Goal: Navigation & Orientation: Find specific page/section

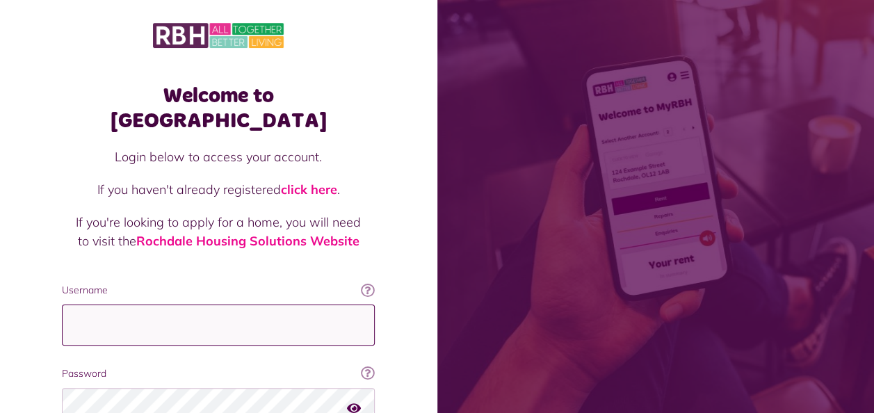
type input "**********"
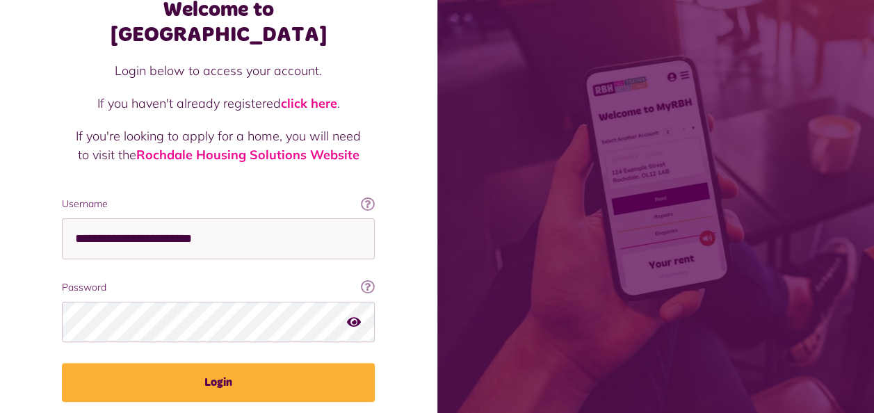
scroll to position [120, 0]
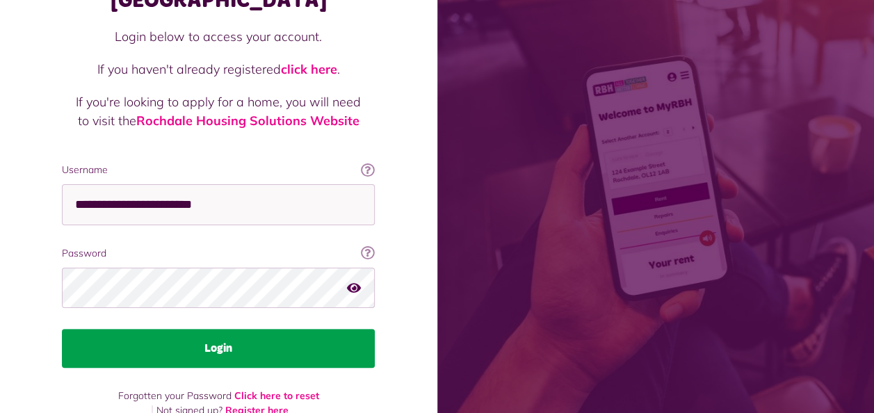
click at [282, 329] on button "Login" at bounding box center [218, 348] width 313 height 39
click at [231, 329] on button "Login" at bounding box center [218, 348] width 313 height 39
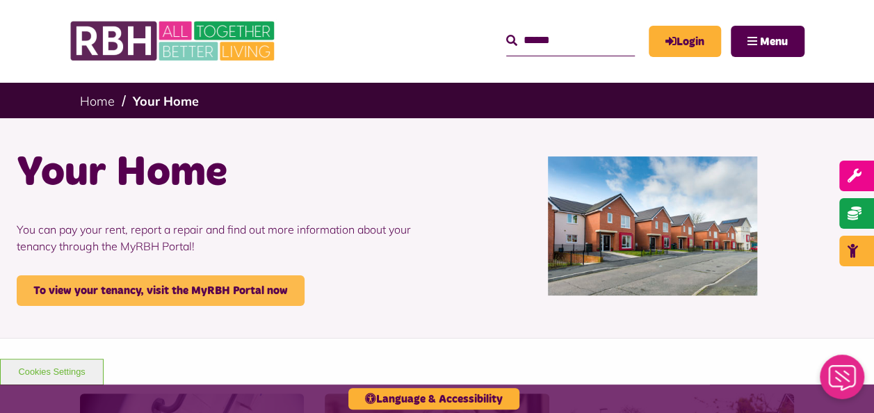
click at [271, 287] on link "To view your tenancy, visit the MyRBH Portal now" at bounding box center [161, 290] width 288 height 31
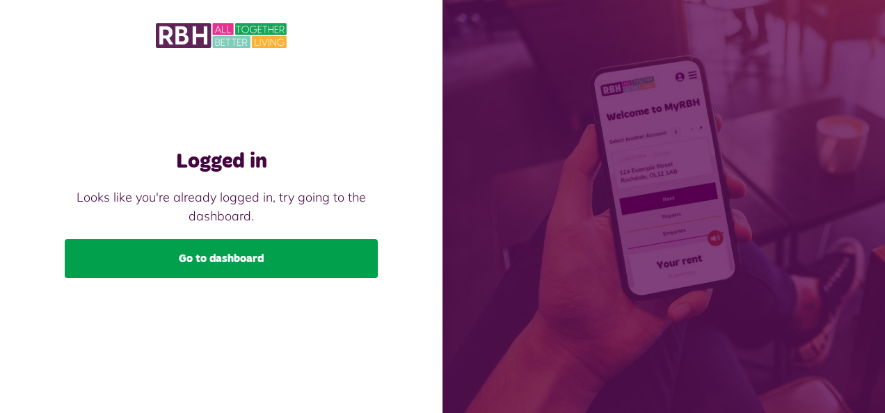
click at [228, 257] on link "Go to dashboard" at bounding box center [221, 258] width 313 height 39
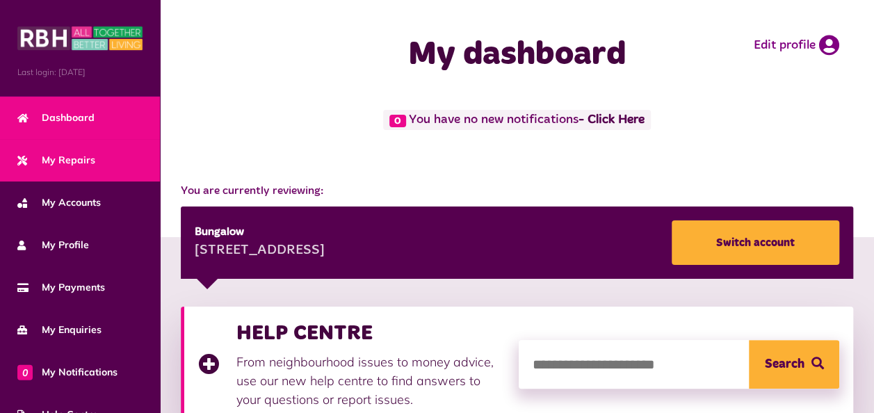
click at [88, 164] on span "My Repairs" at bounding box center [56, 160] width 78 height 15
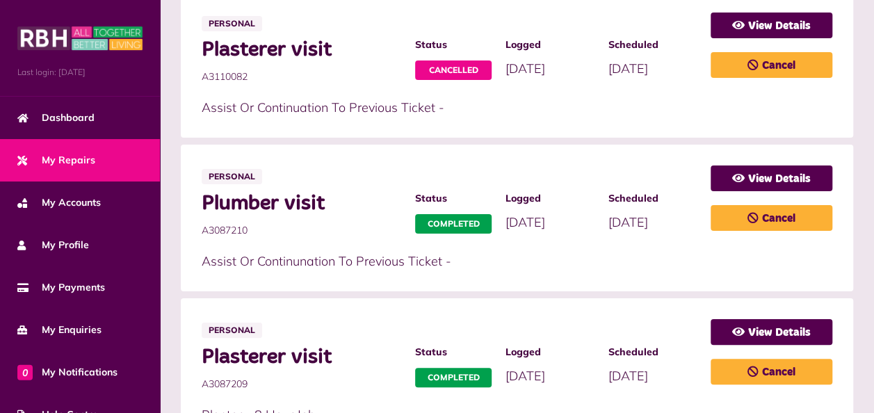
scroll to position [638, 0]
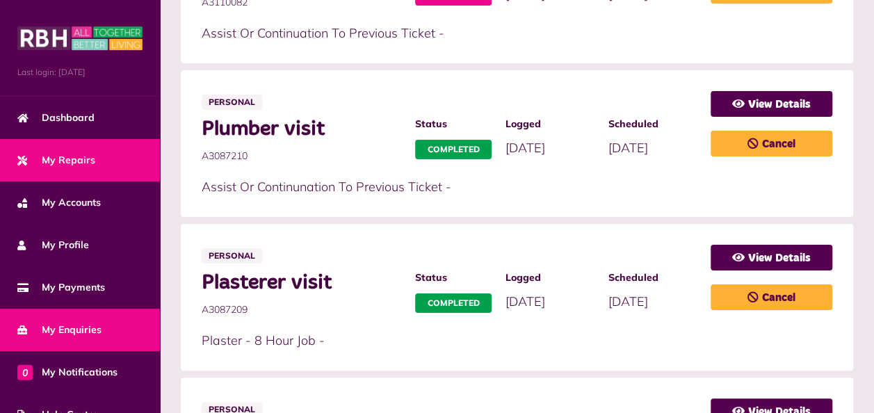
click at [95, 331] on span "My Enquiries" at bounding box center [59, 330] width 84 height 15
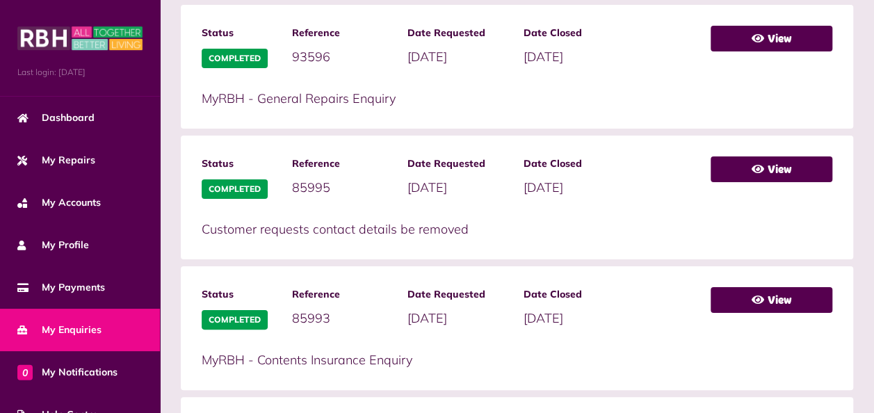
scroll to position [808, 0]
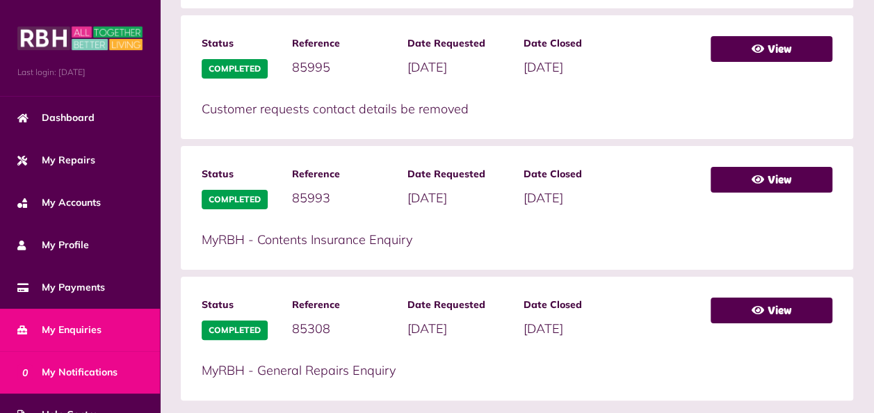
click at [124, 373] on link "0 My Notifications" at bounding box center [80, 372] width 160 height 42
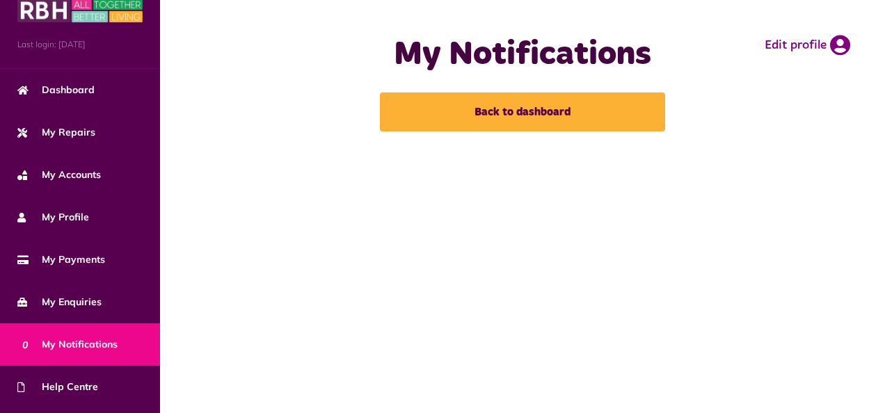
scroll to position [149, 0]
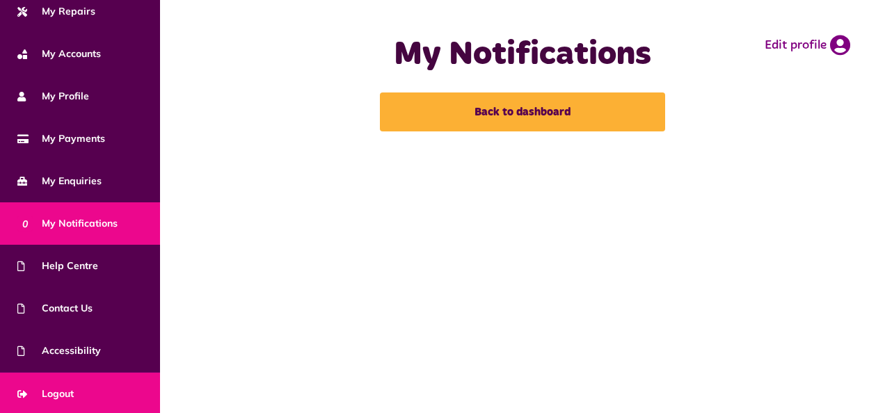
click at [88, 376] on link "Logout" at bounding box center [80, 394] width 160 height 42
